Goal: Communication & Community: Ask a question

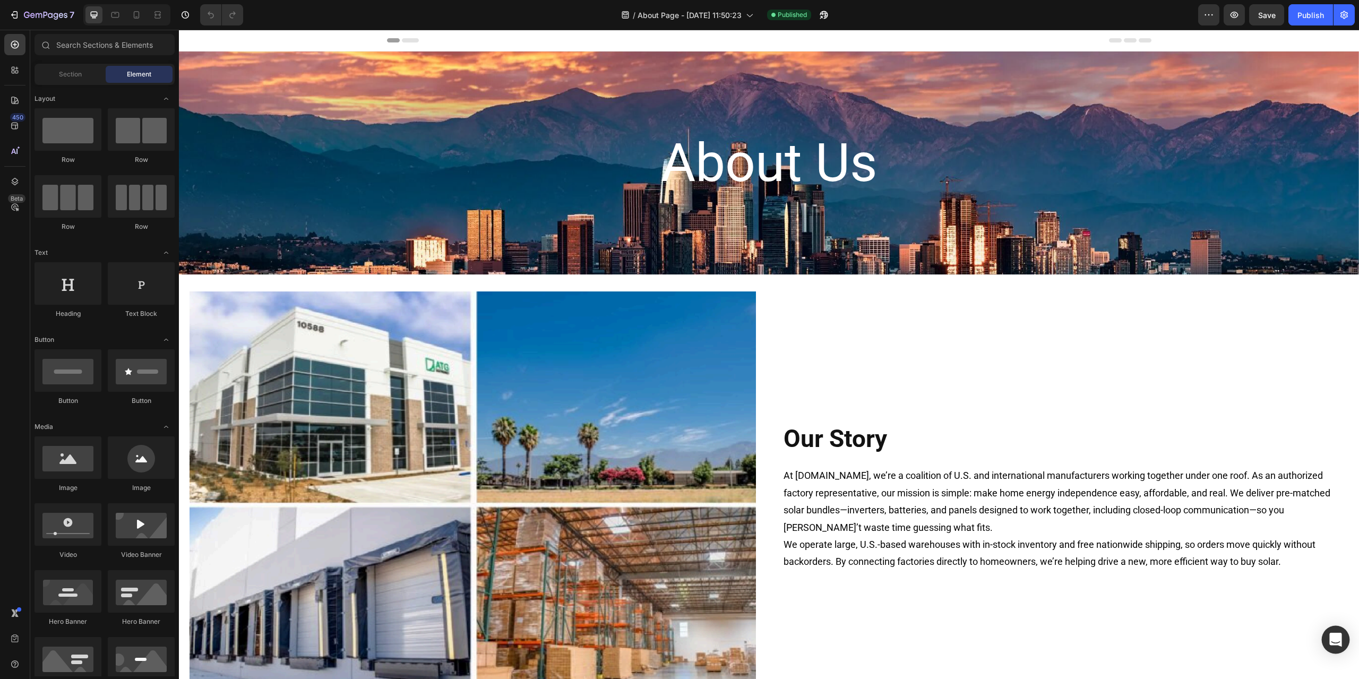
click at [1337, 642] on icon "Open Intercom Messenger" at bounding box center [1336, 640] width 12 height 14
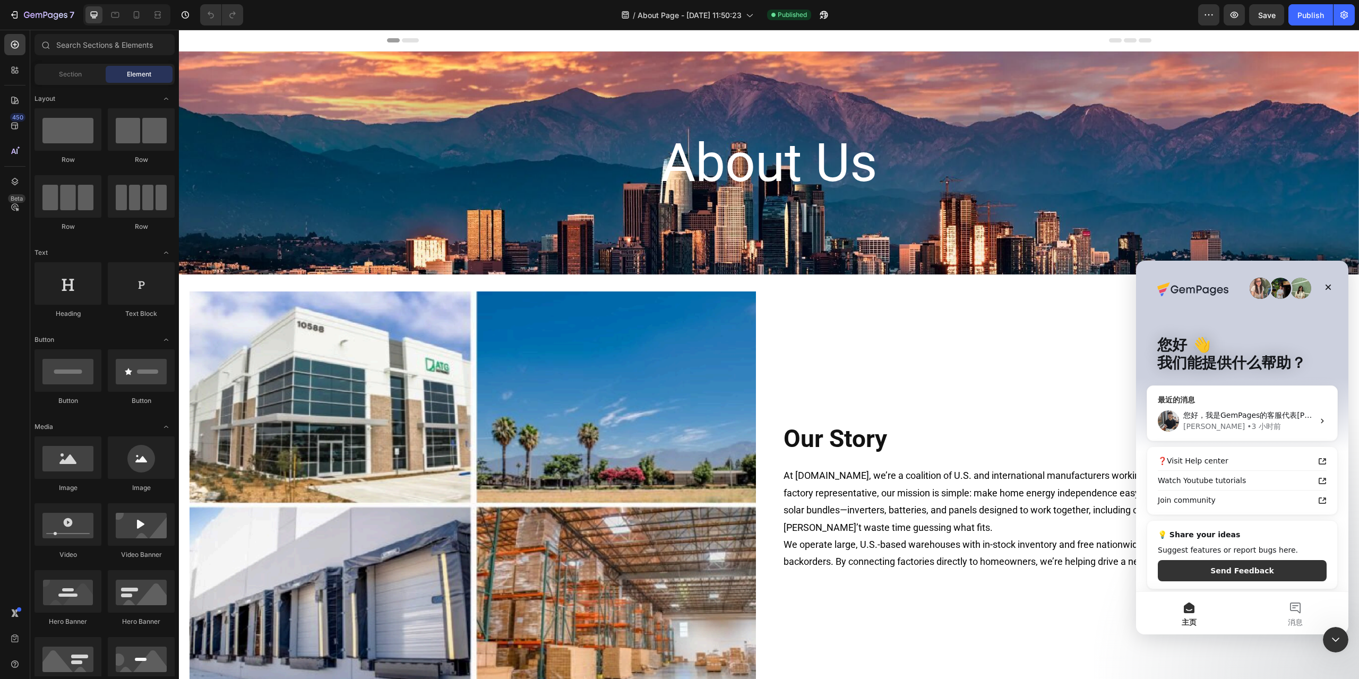
click at [1247, 427] on div "• 3 小时前" at bounding box center [1264, 426] width 34 height 11
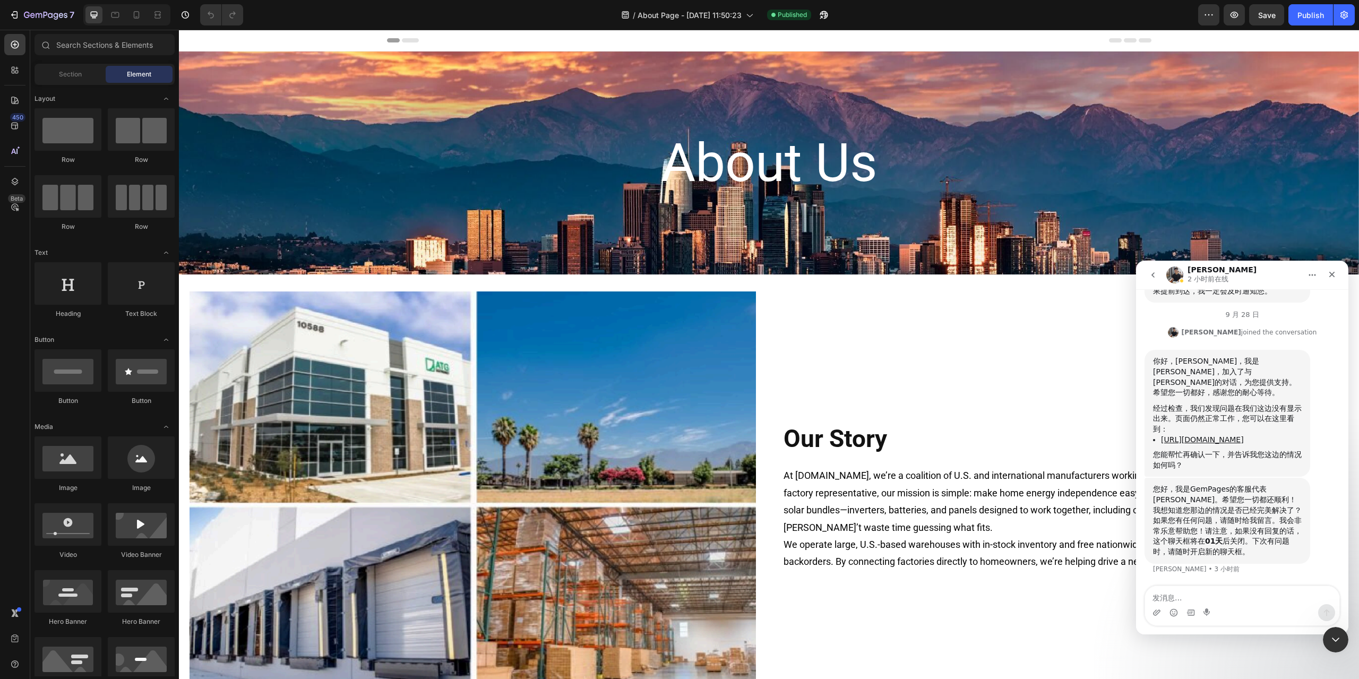
scroll to position [3101, 0]
click at [1217, 596] on textarea "发消息..." at bounding box center [1242, 595] width 194 height 18
click at [1225, 596] on textarea "发消息..." at bounding box center [1242, 595] width 194 height 18
type textarea "n"
click at [1236, 18] on icon "button" at bounding box center [1234, 15] width 11 height 11
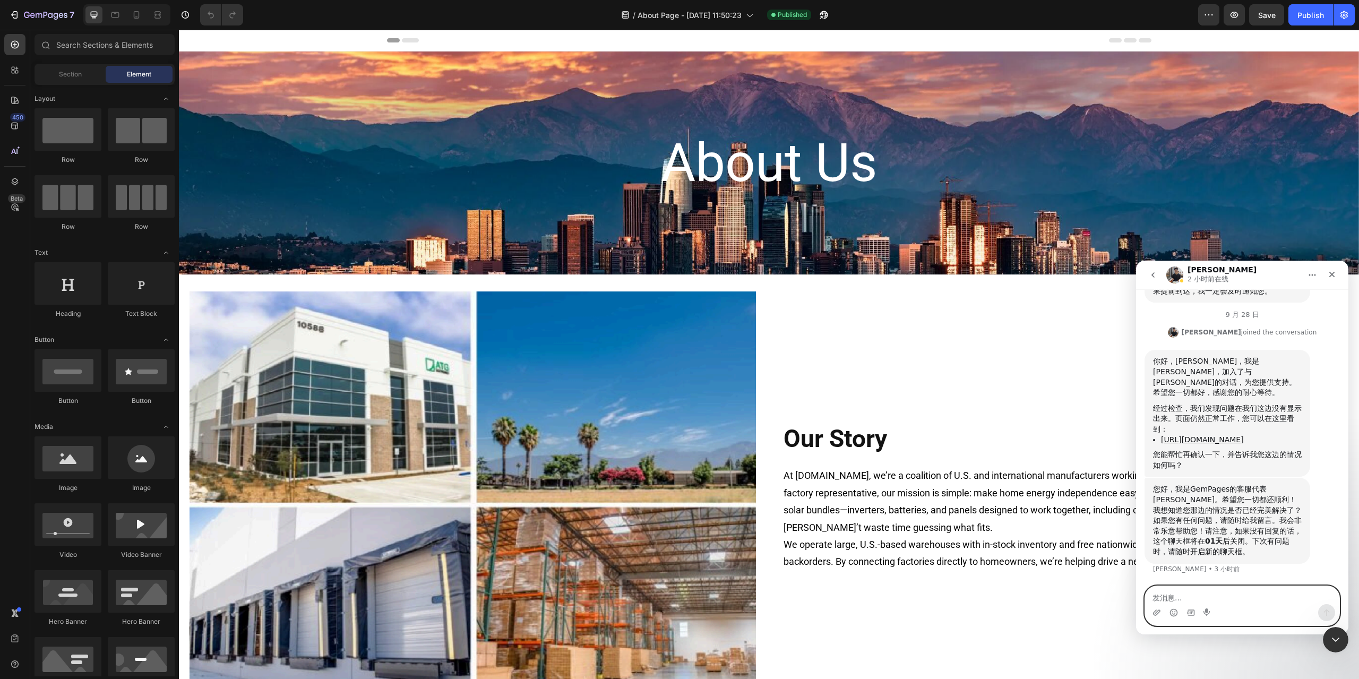
click at [1193, 602] on textarea "发消息..." at bounding box center [1242, 595] width 194 height 18
type textarea "n"
click at [1201, 598] on textarea "你好 我问下" at bounding box center [1242, 595] width 194 height 18
paste textarea "Shopify Translate & Adapt"
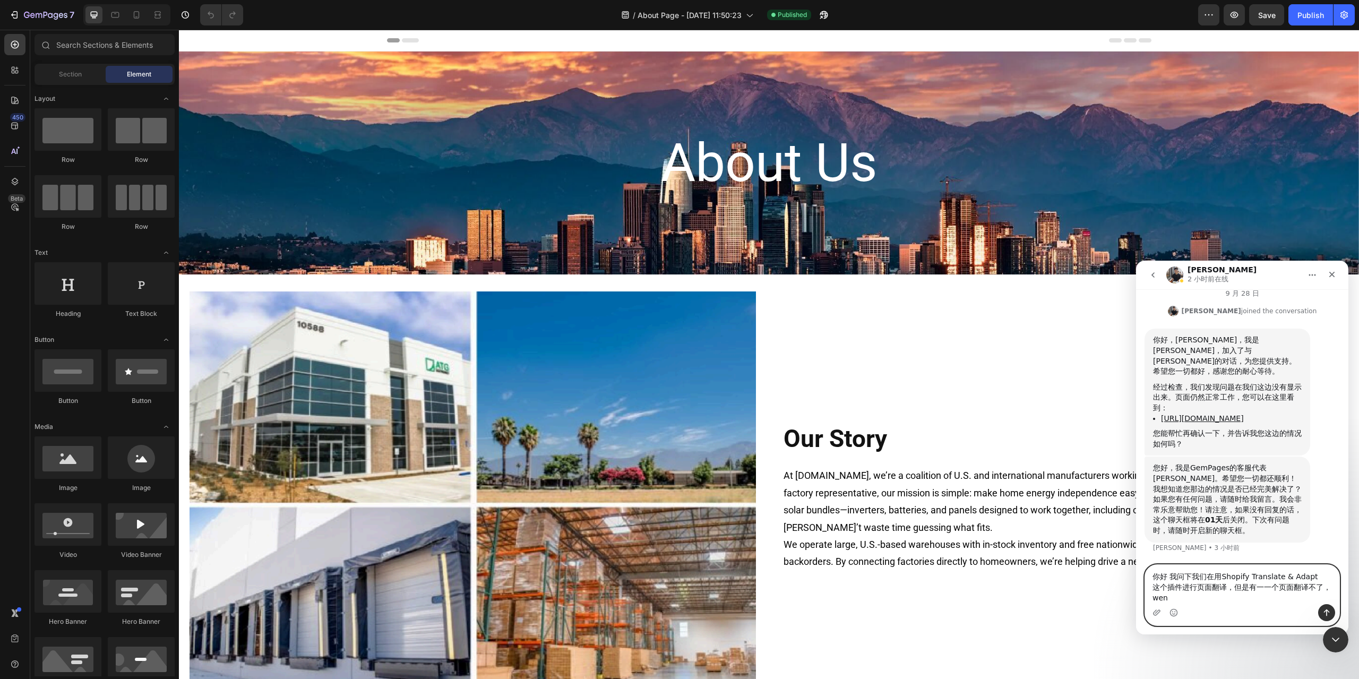
scroll to position [3122, 0]
type textarea "你好 我问下我们在用Shopify Translate & Adapt 这个插件进行页面翻译，但是有一一个页面翻译不了，问下怎么回事？"
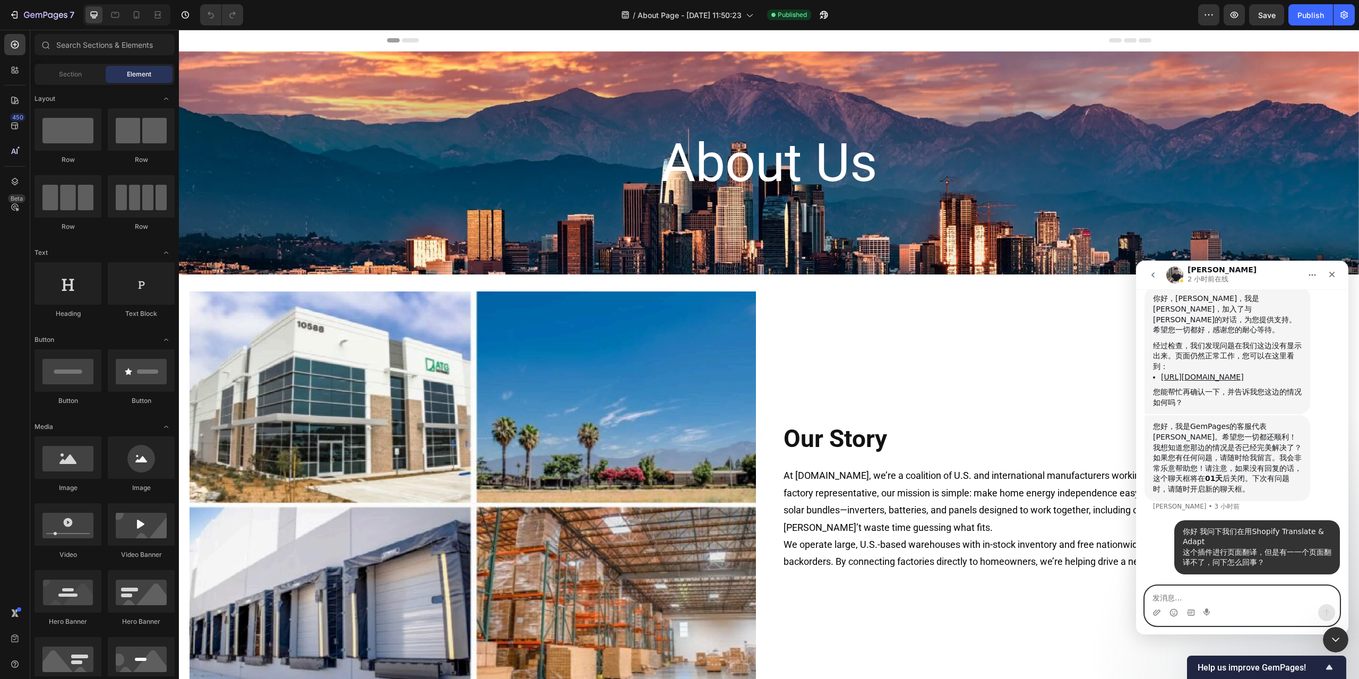
scroll to position [3163, 0]
click at [745, 19] on icon at bounding box center [749, 15] width 11 height 11
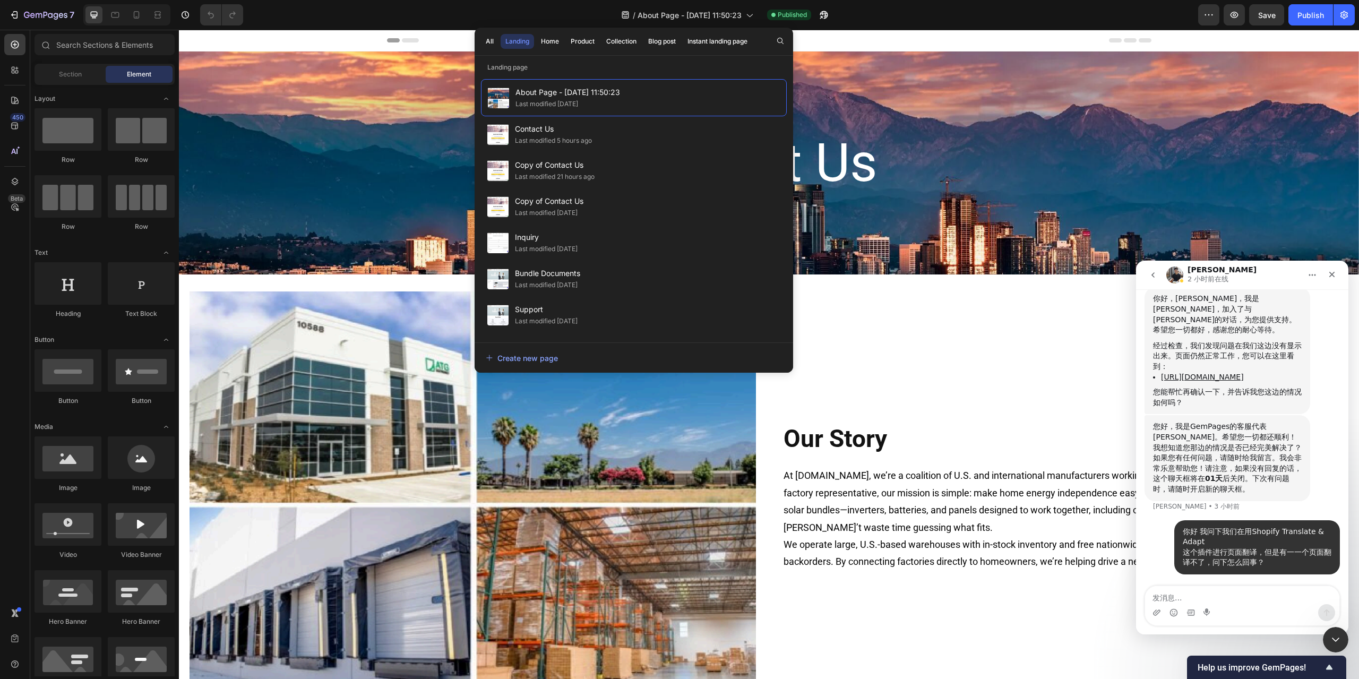
click at [911, 33] on div "Header" at bounding box center [769, 40] width 765 height 21
click at [748, 11] on icon at bounding box center [749, 15] width 11 height 11
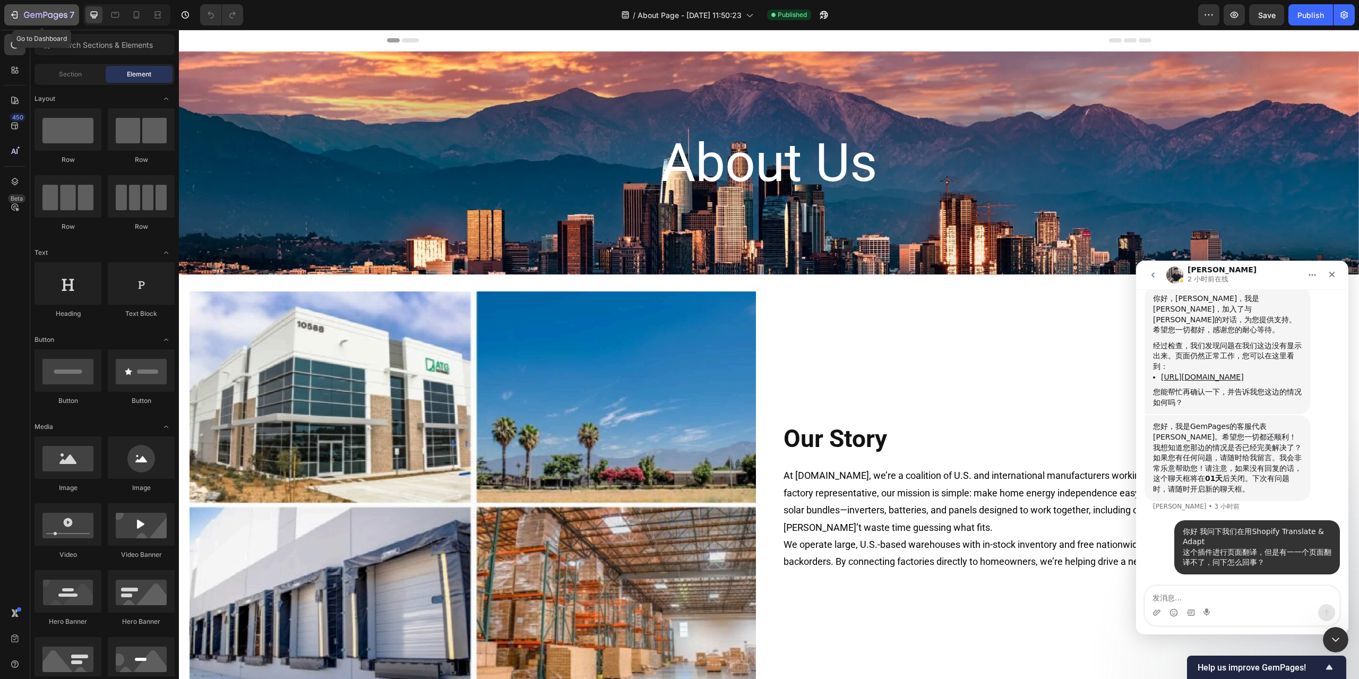
click at [20, 18] on div "7" at bounding box center [41, 14] width 65 height 13
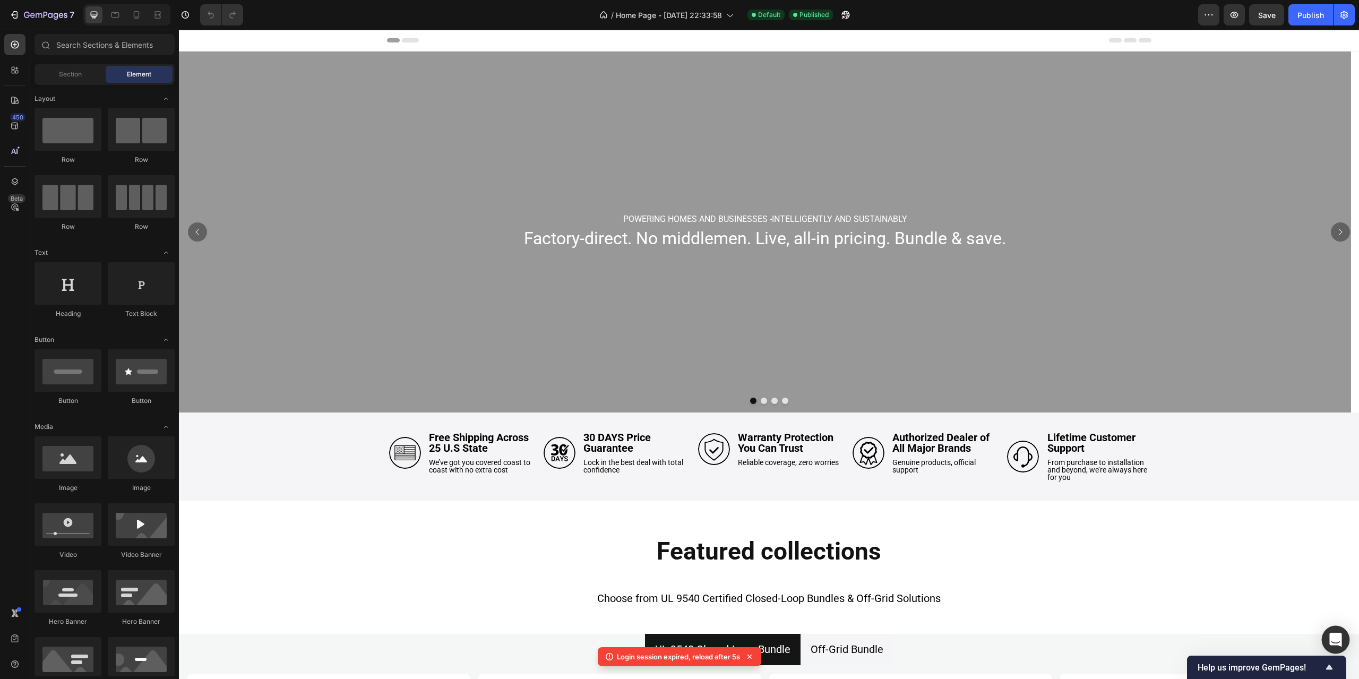
click at [1339, 638] on icon "Open Intercom Messenger" at bounding box center [1336, 640] width 12 height 14
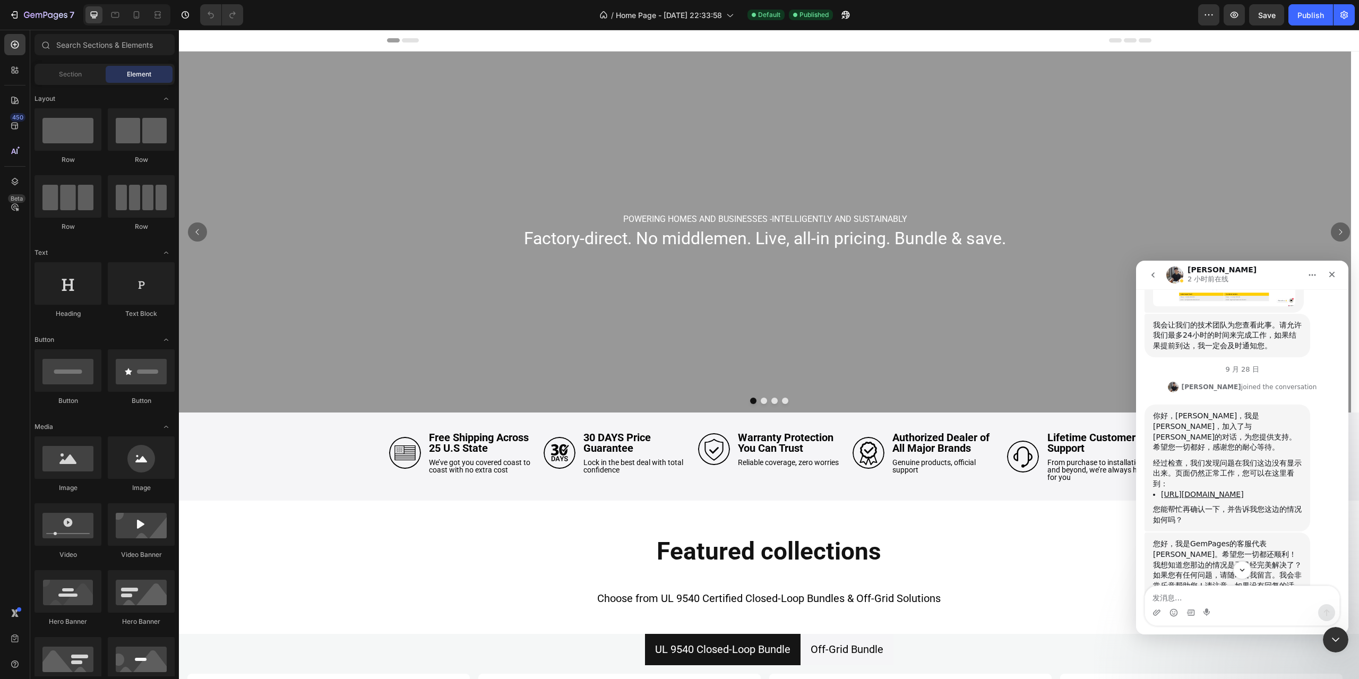
scroll to position [2898, 0]
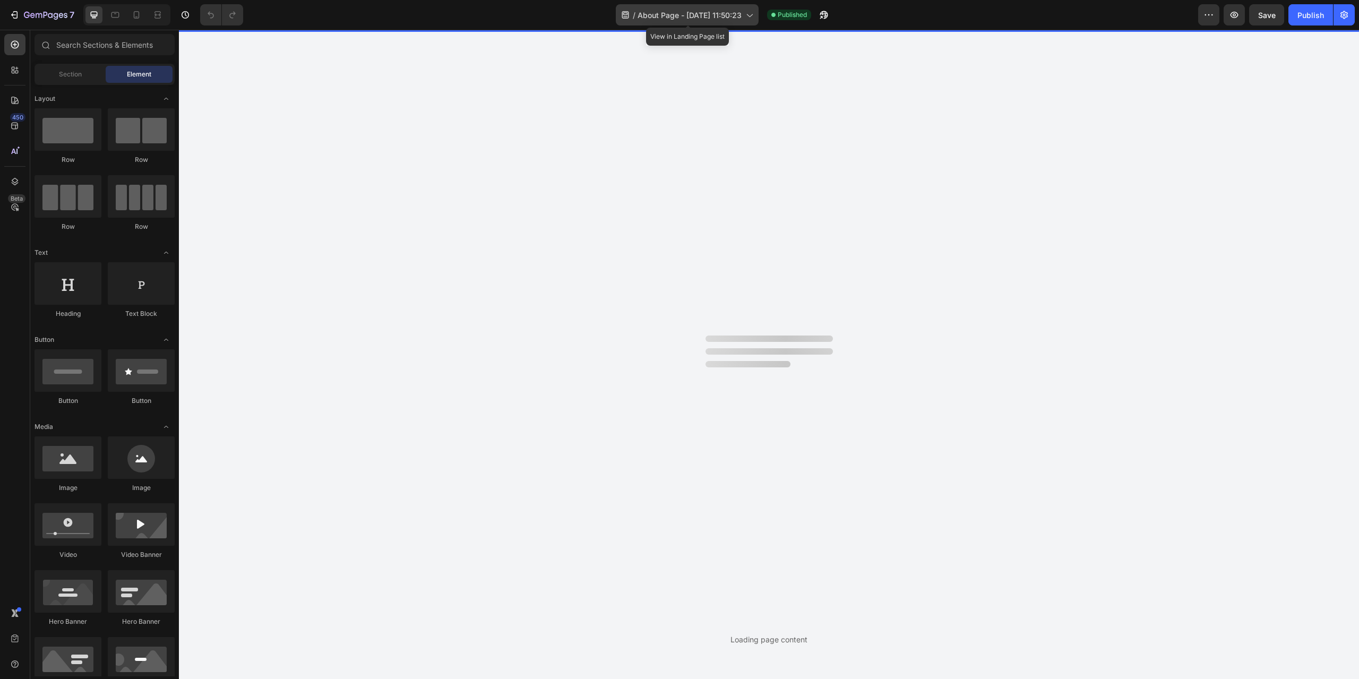
click at [750, 14] on icon at bounding box center [749, 15] width 11 height 11
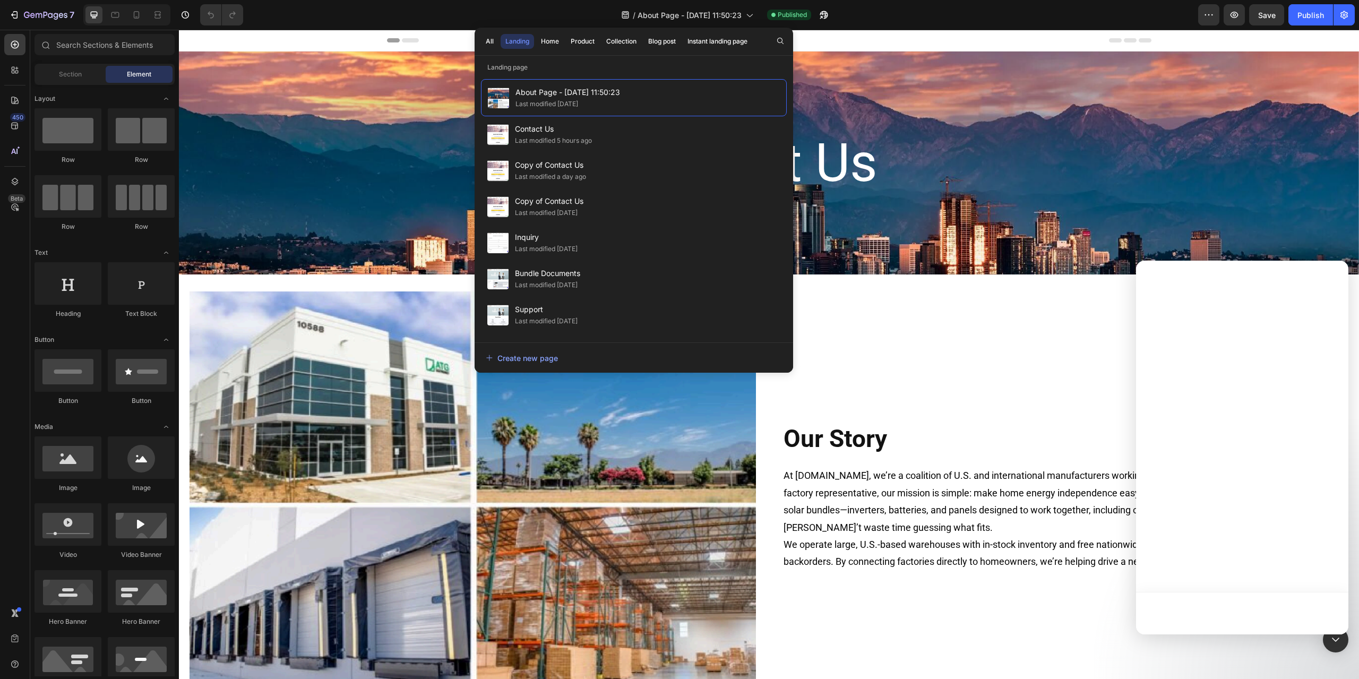
click at [966, 19] on div "/ About Page - Aug 27, 11:50:23 Published" at bounding box center [725, 14] width 947 height 21
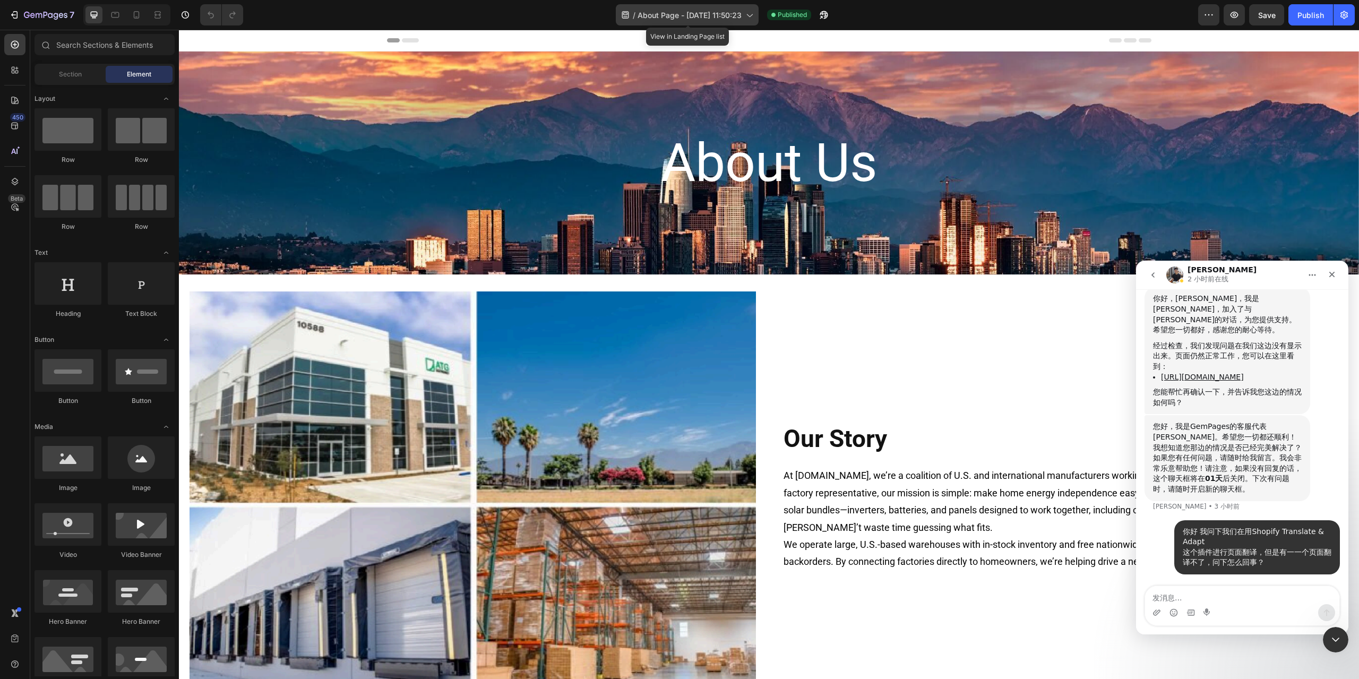
scroll to position [3163, 0]
click at [1210, 15] on icon "button" at bounding box center [1210, 14] width 2 height 1
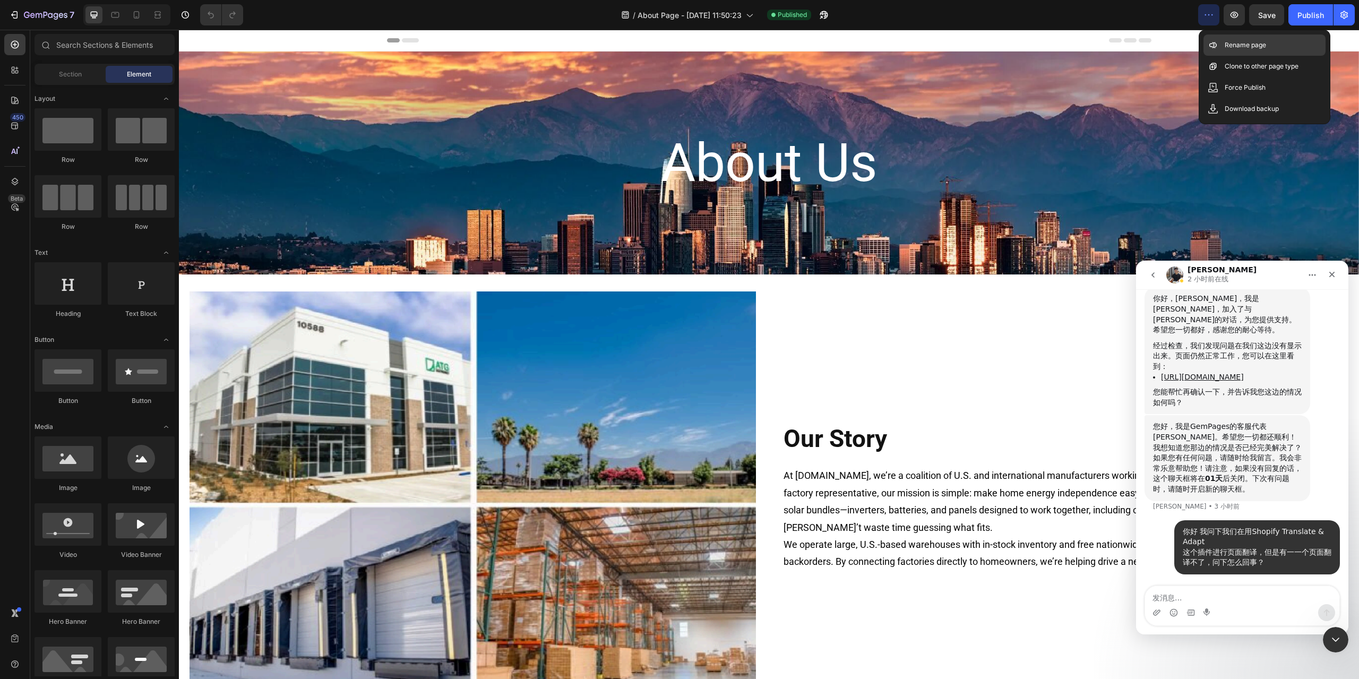
click at [1235, 43] on p "Rename page" at bounding box center [1245, 45] width 41 height 11
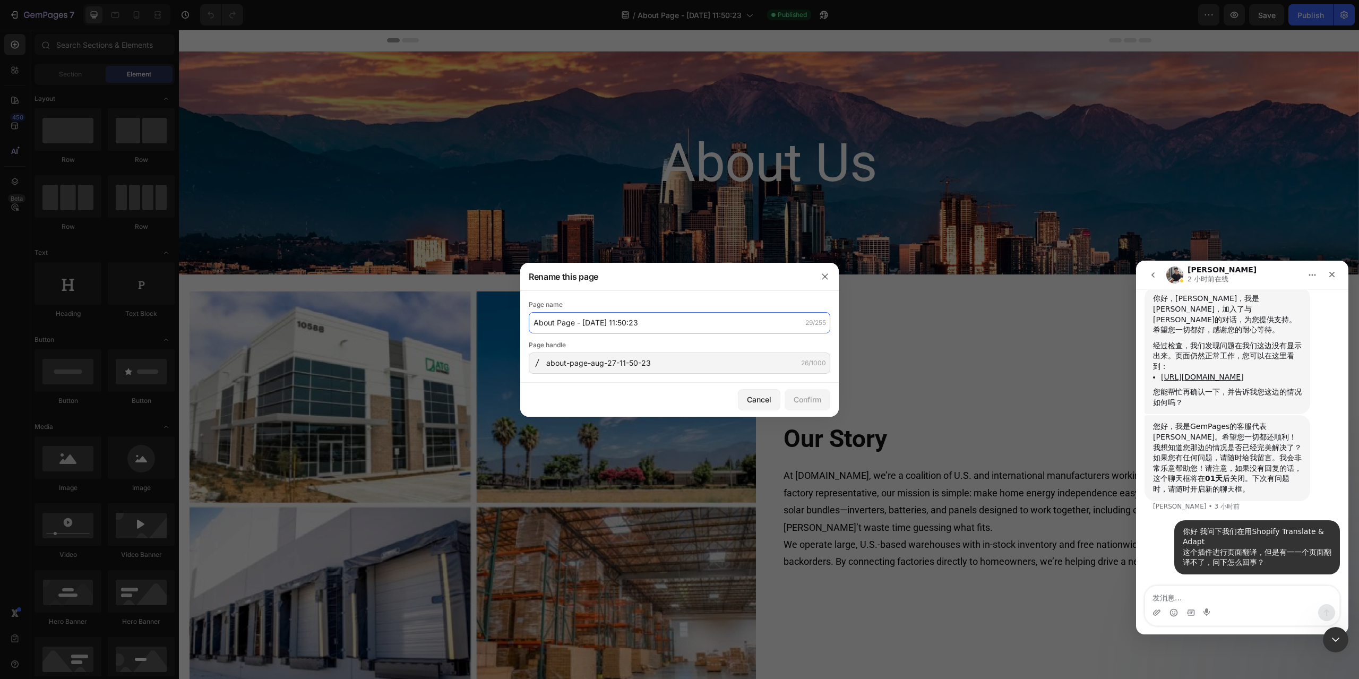
click at [587, 321] on input "About Page - [DATE] 11:50:23" at bounding box center [680, 322] width 302 height 21
click at [648, 321] on input "About Page - [DATE] 11:50:23" at bounding box center [680, 322] width 302 height 21
drag, startPoint x: 644, startPoint y: 321, endPoint x: 558, endPoint y: 324, distance: 86.1
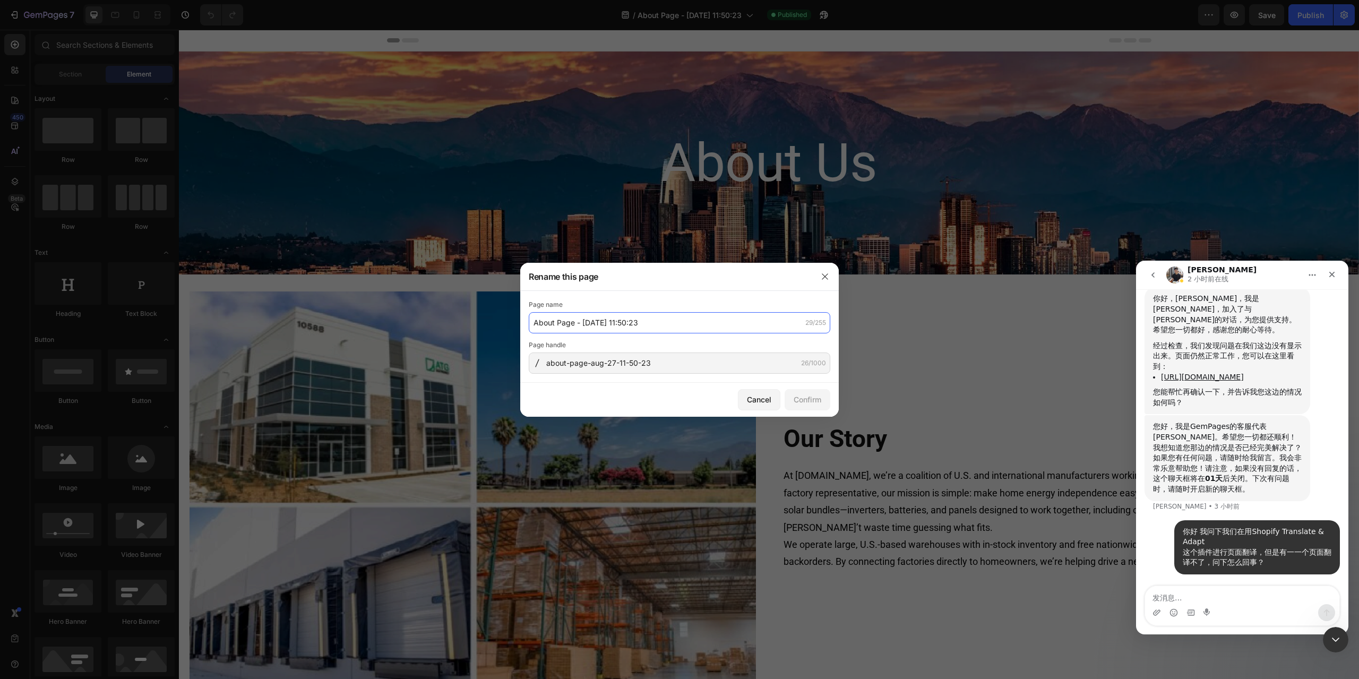
click at [558, 324] on input "About Page - [DATE] 11:50:23" at bounding box center [680, 322] width 302 height 21
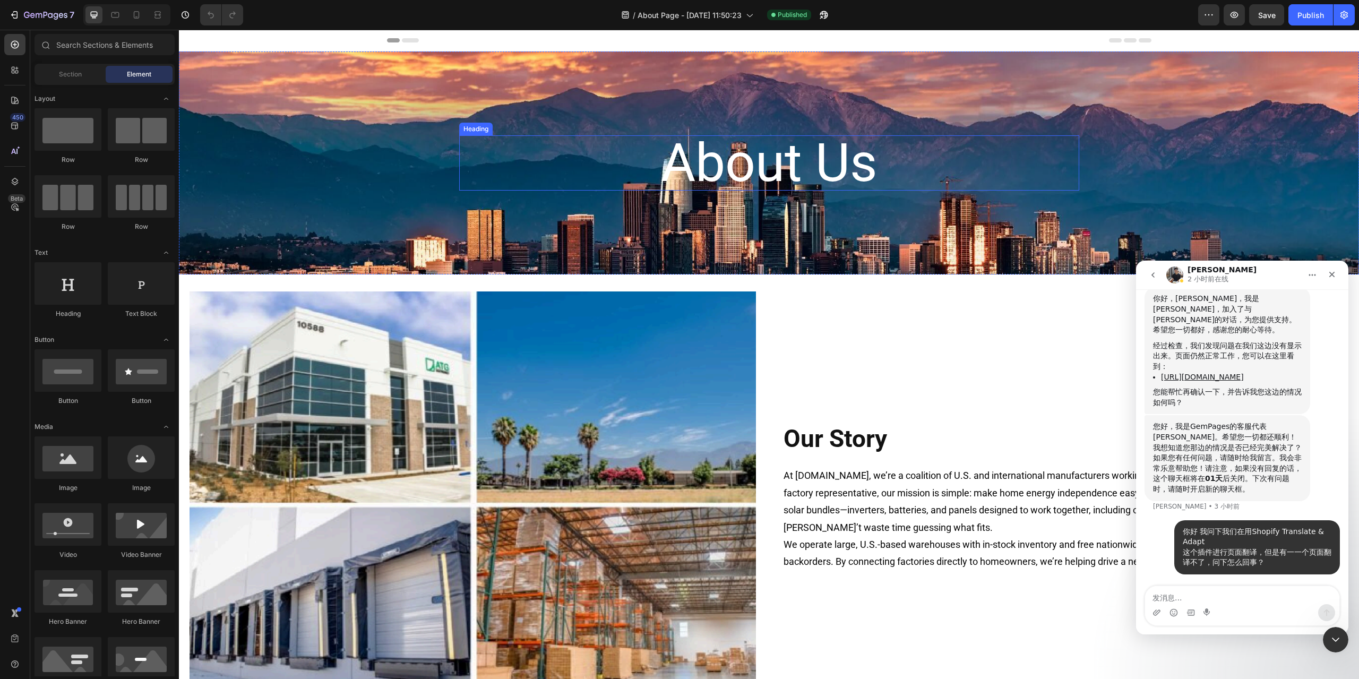
scroll to position [3163, 0]
click at [1339, 275] on div "关闭" at bounding box center [1332, 274] width 19 height 19
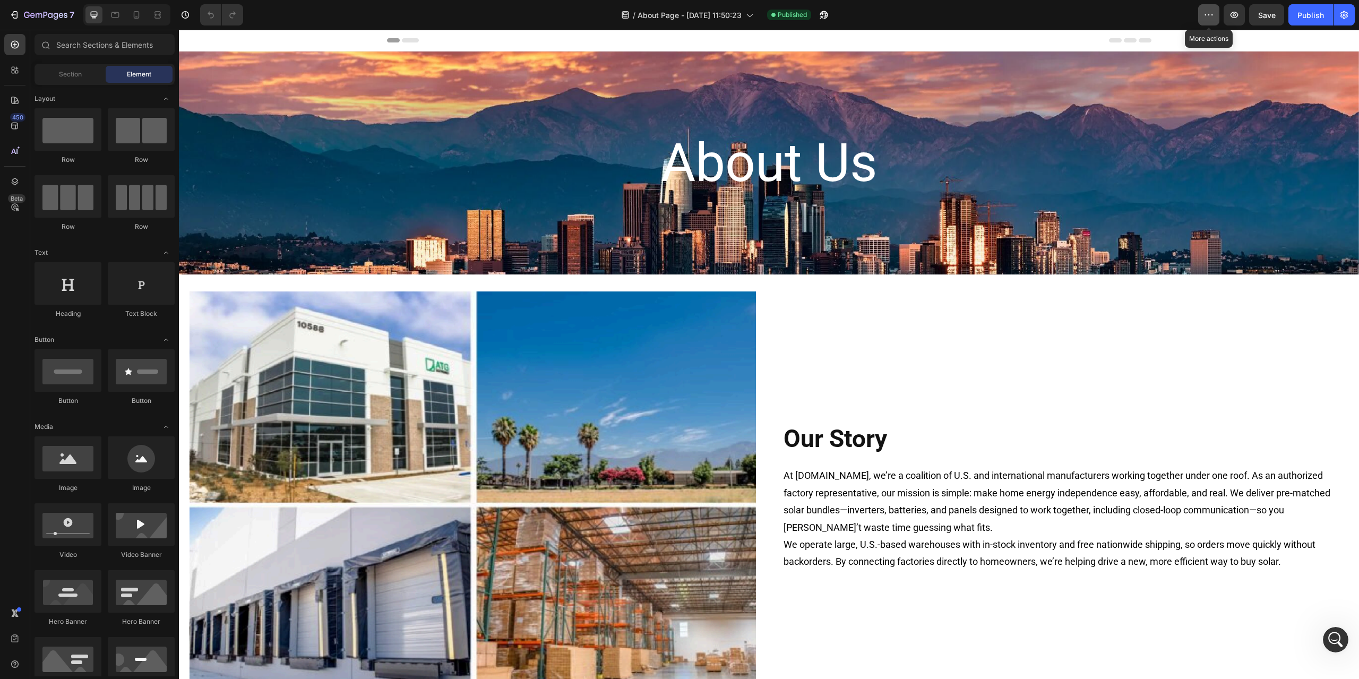
click at [1214, 12] on icon "button" at bounding box center [1209, 15] width 11 height 11
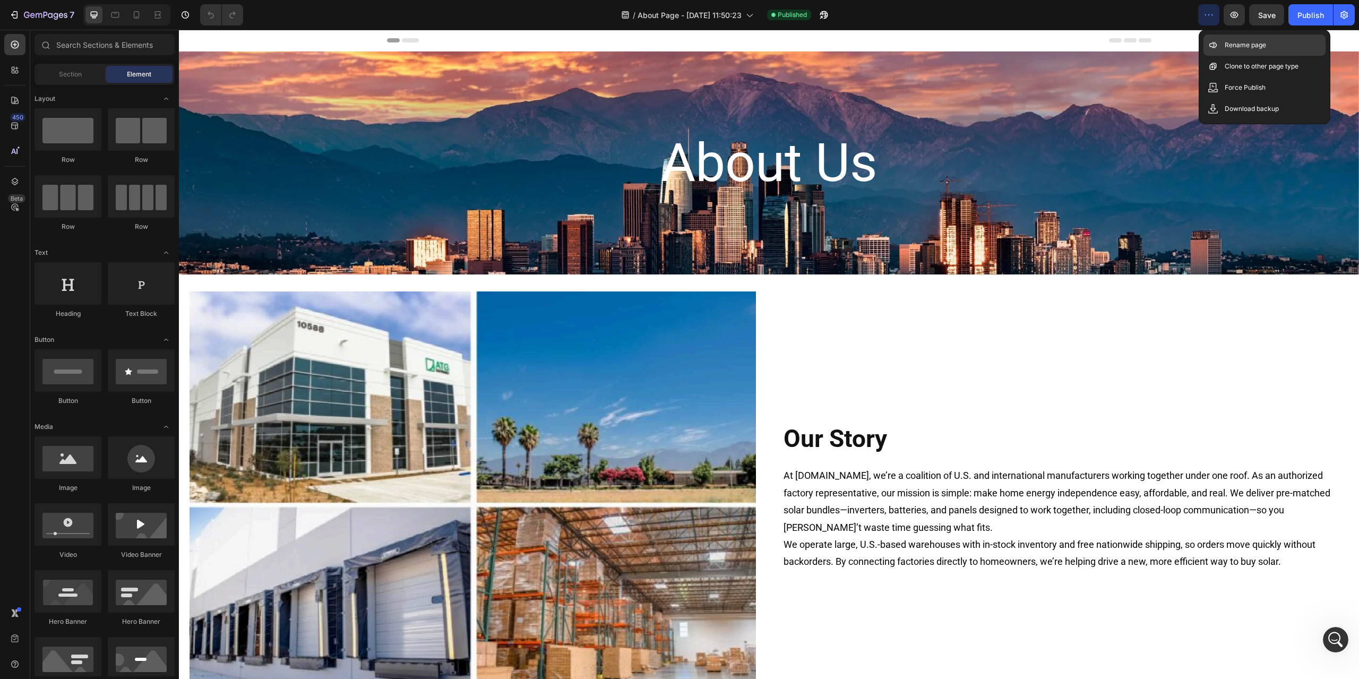
click at [1237, 46] on p "Rename page" at bounding box center [1245, 45] width 41 height 11
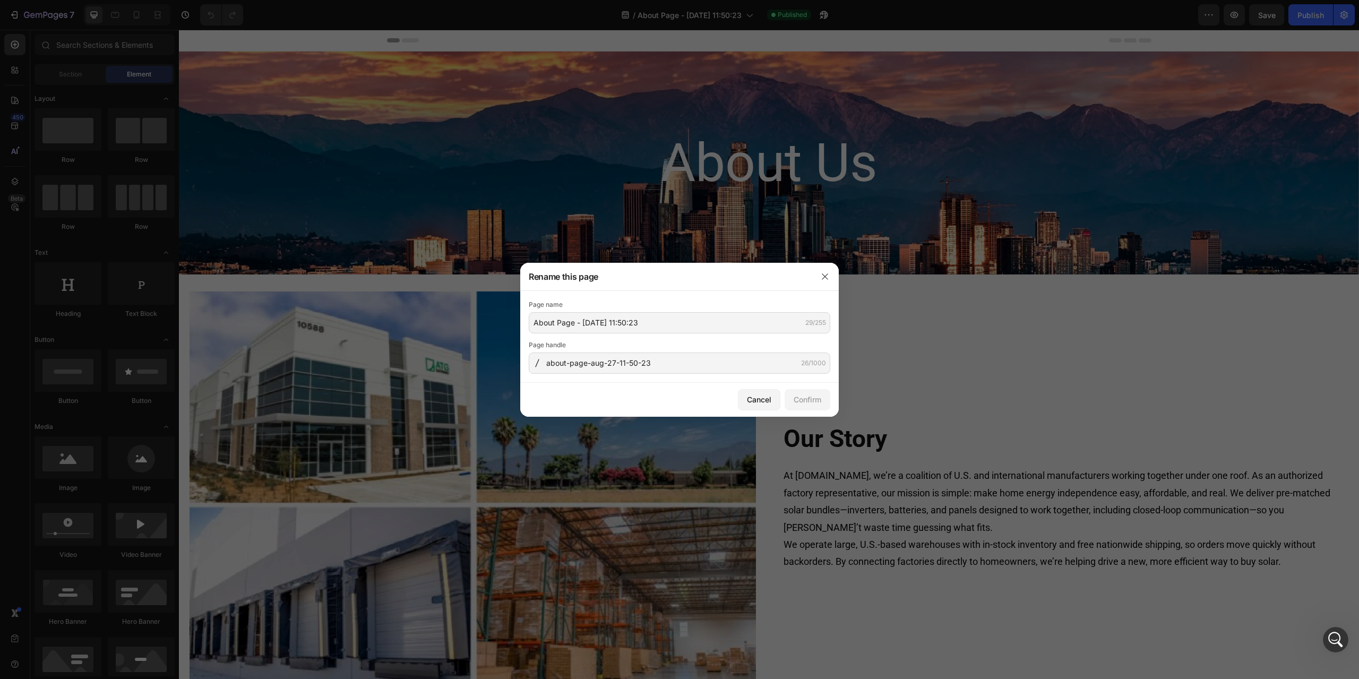
drag, startPoint x: 806, startPoint y: 324, endPoint x: 775, endPoint y: 324, distance: 30.8
click at [806, 324] on div "29/255" at bounding box center [816, 323] width 21 height 10
click at [636, 330] on input "About Page - [DATE] 11:50:23" at bounding box center [680, 322] width 302 height 21
click at [829, 277] on button "button" at bounding box center [825, 276] width 17 height 17
